Goal: Transaction & Acquisition: Purchase product/service

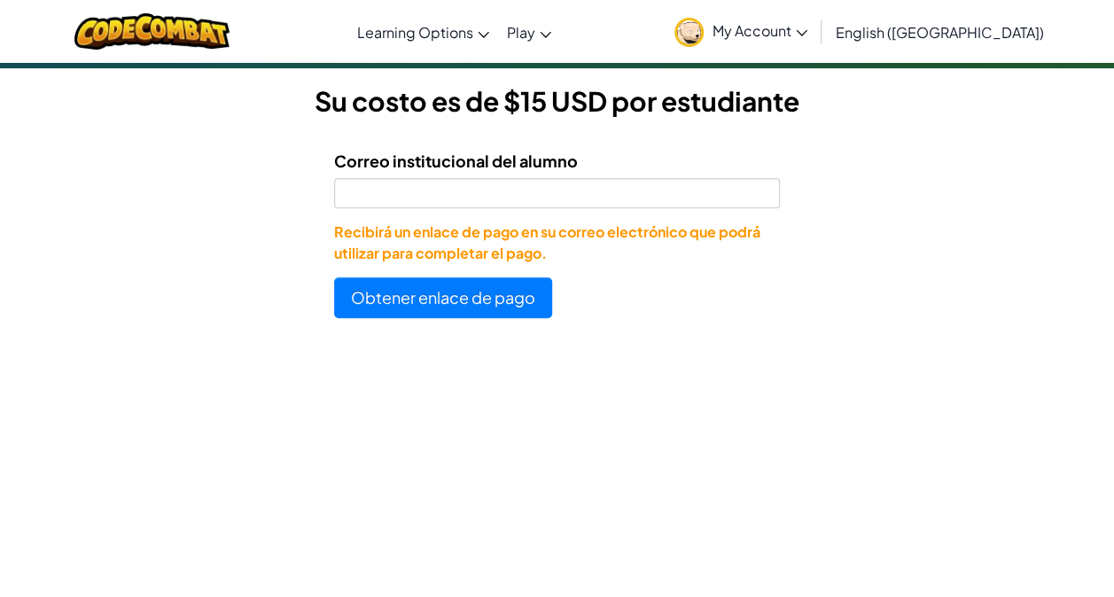
scroll to position [494, 0]
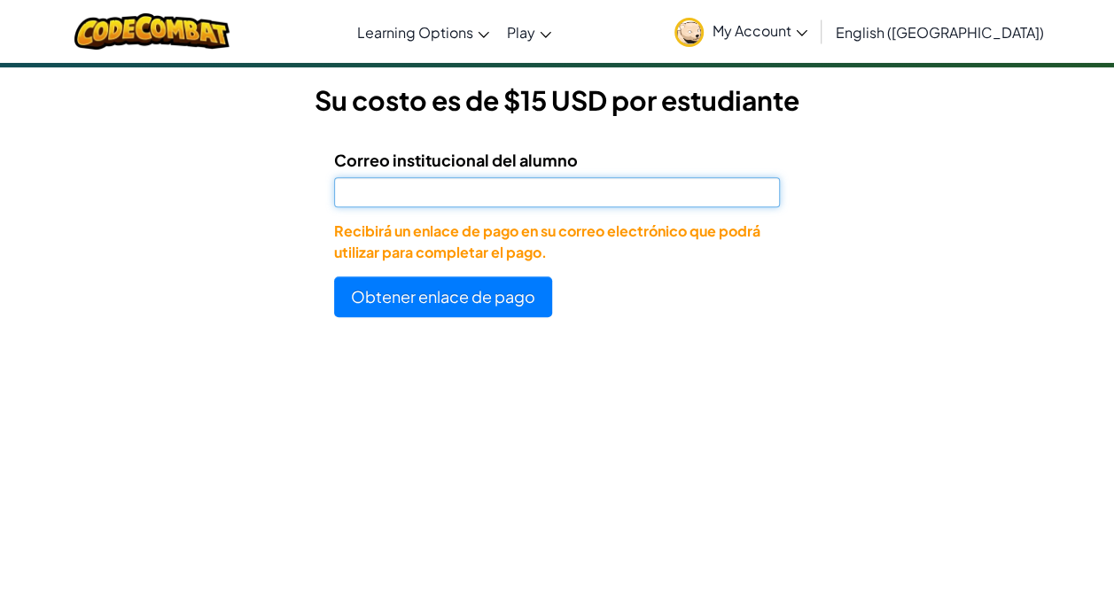
click at [482, 196] on input "Correo institucional del alumno" at bounding box center [557, 192] width 446 height 30
type input "[EMAIL_ADDRESS][DOMAIN_NAME]"
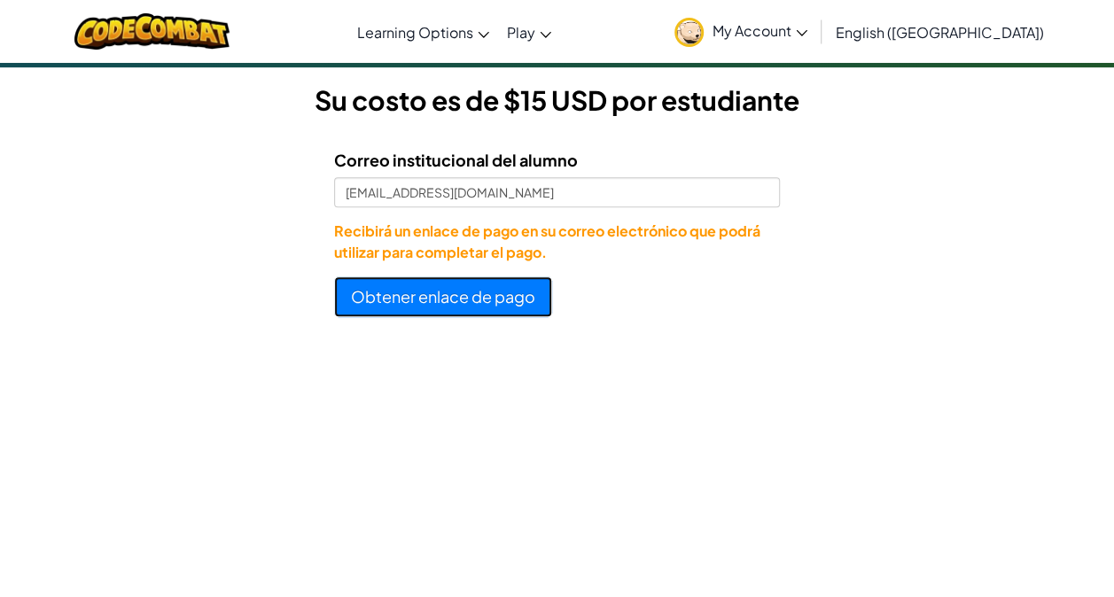
click at [428, 289] on button "Obtener enlace de pago" at bounding box center [443, 296] width 218 height 41
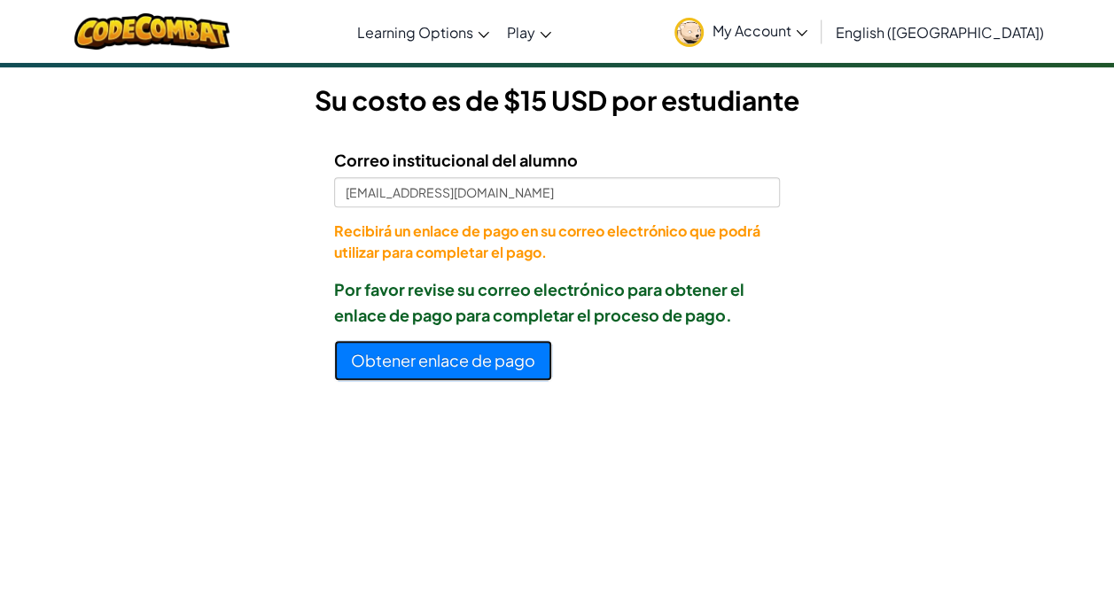
click at [404, 358] on button "Obtener enlace de pago" at bounding box center [443, 360] width 218 height 41
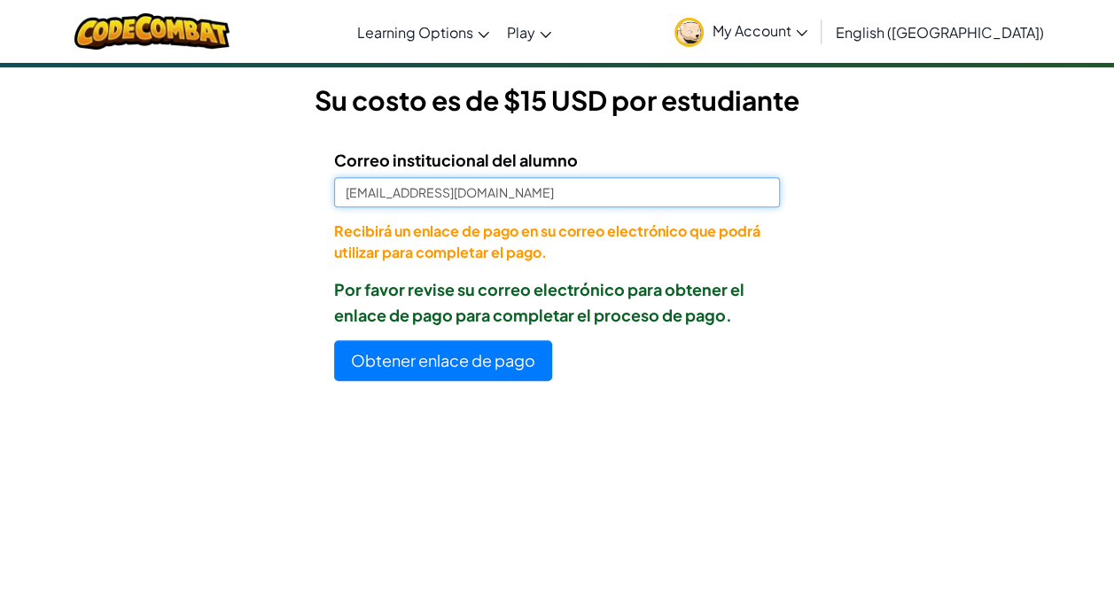
click at [494, 186] on input "[EMAIL_ADDRESS][DOMAIN_NAME]" at bounding box center [557, 192] width 446 height 30
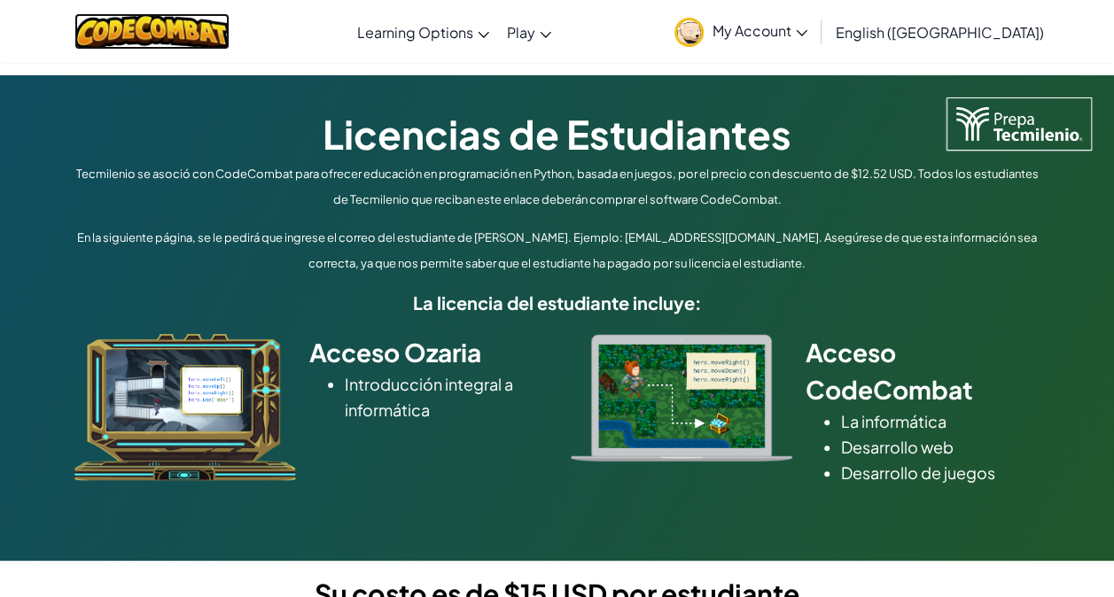
click at [186, 46] on img at bounding box center [151, 31] width 155 height 36
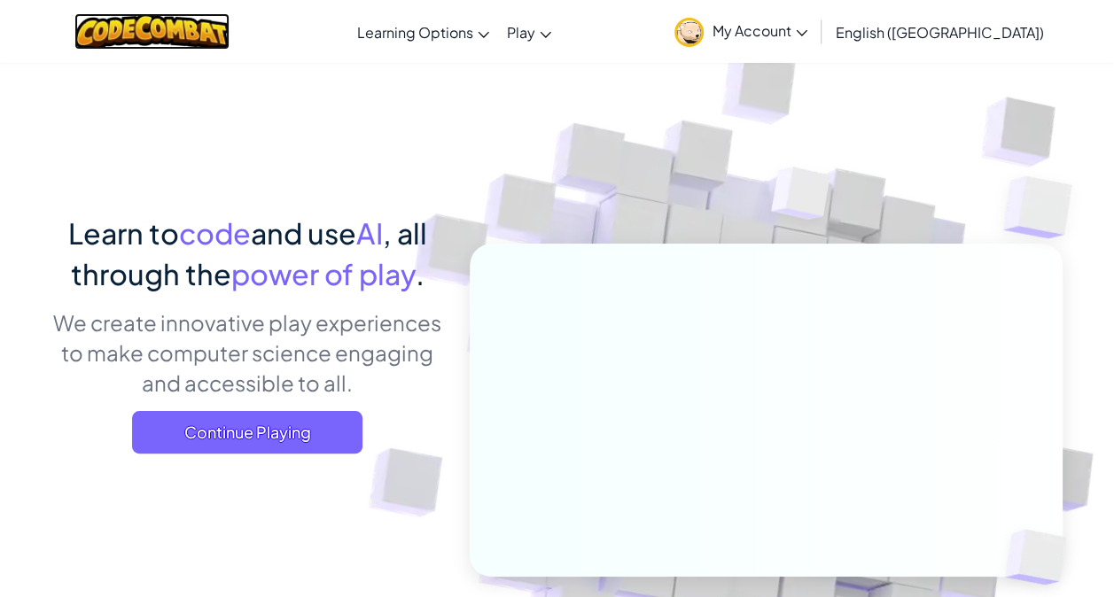
click at [221, 48] on img at bounding box center [151, 31] width 155 height 36
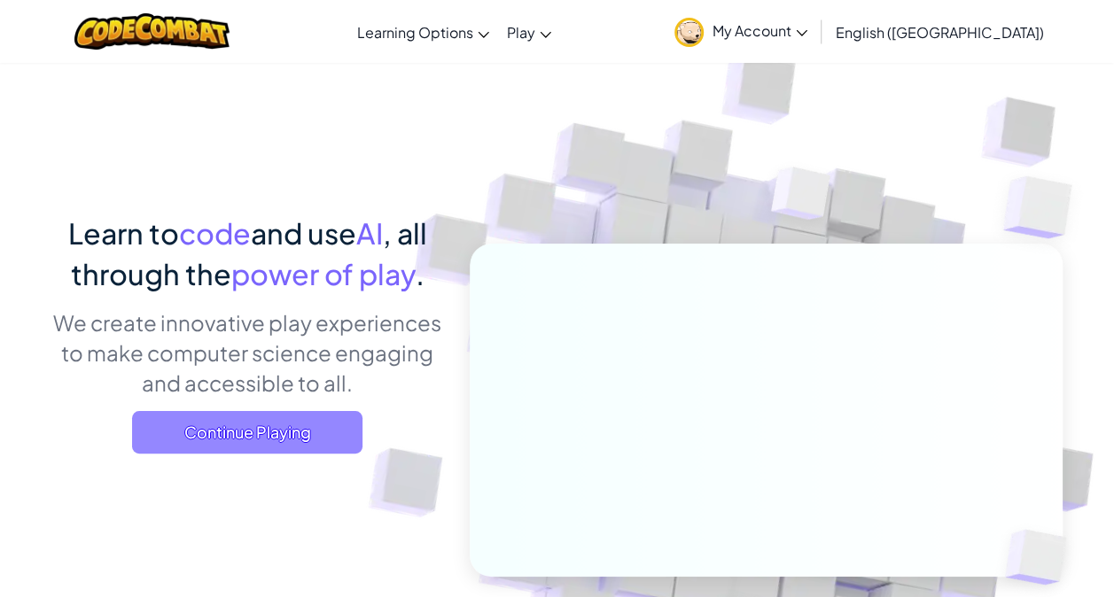
click at [276, 438] on span "Continue Playing" at bounding box center [247, 432] width 230 height 43
